Goal: Task Accomplishment & Management: Manage account settings

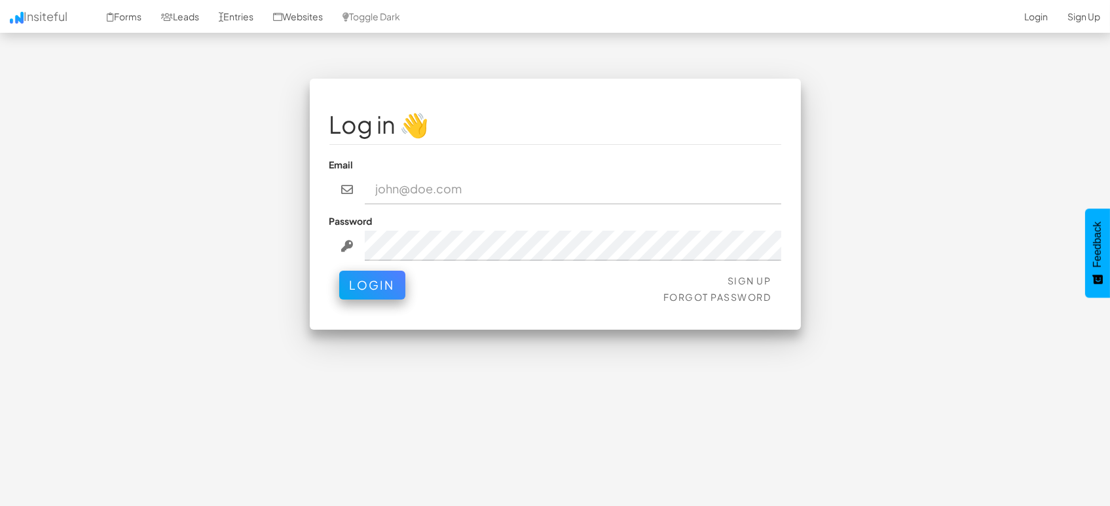
type input "[EMAIL_ADDRESS][DOMAIN_NAME]"
click at [361, 266] on fieldset "Log in 👋 Email marketing@mapsted.com Password Sign Up Forgot Password Login" at bounding box center [555, 204] width 452 height 212
click at [362, 287] on button "Login" at bounding box center [372, 281] width 66 height 29
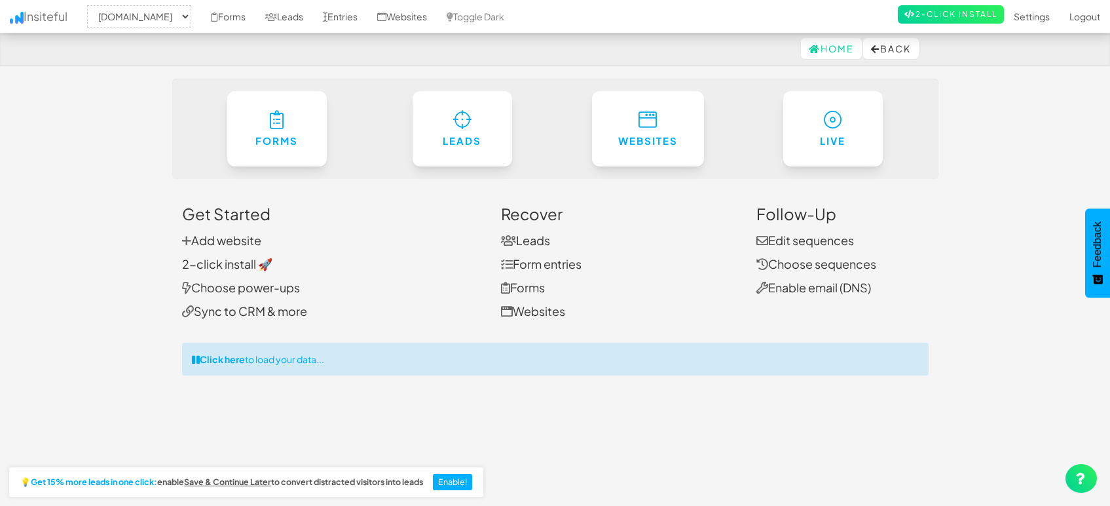
select select "1505"
click at [340, 13] on link "Entries" at bounding box center [340, 16] width 54 height 33
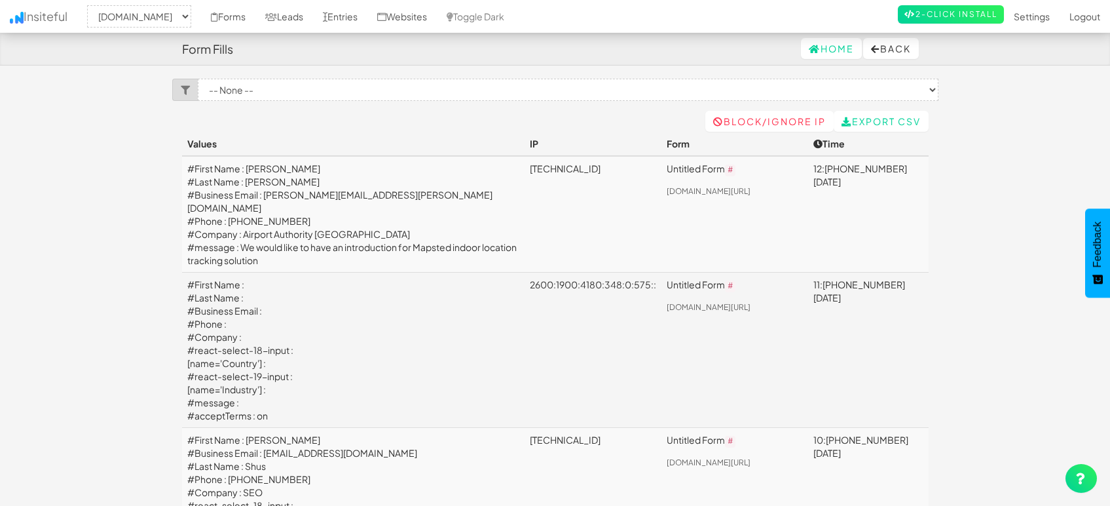
select select "1505"
click at [293, 15] on link "Leads" at bounding box center [284, 16] width 58 height 33
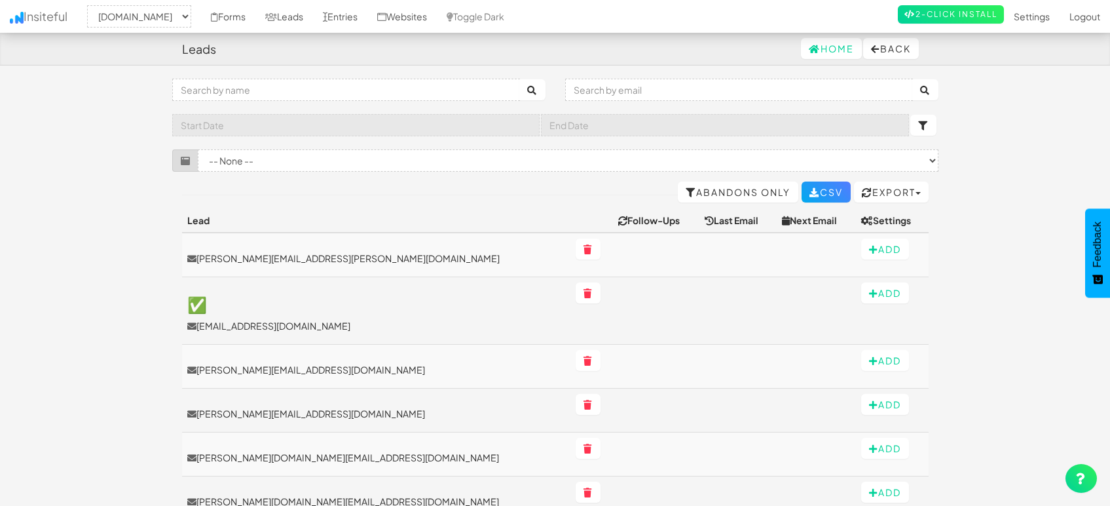
select select "1505"
